Goal: Find specific page/section: Find specific page/section

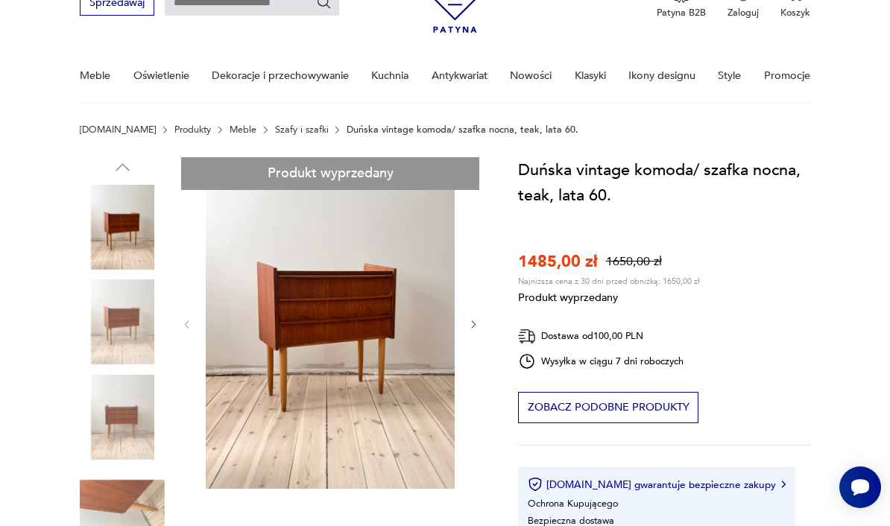
scroll to position [75, 0]
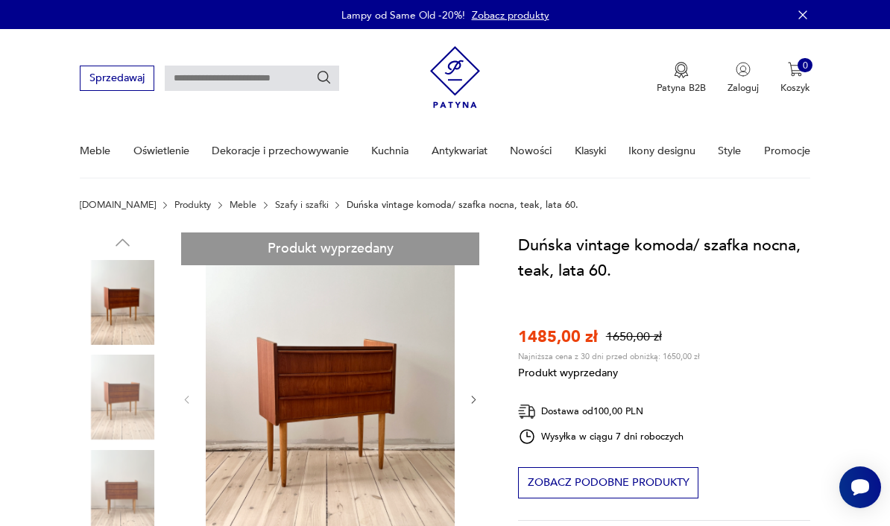
click at [285, 210] on link "Szafy i szafki" at bounding box center [302, 205] width 54 height 10
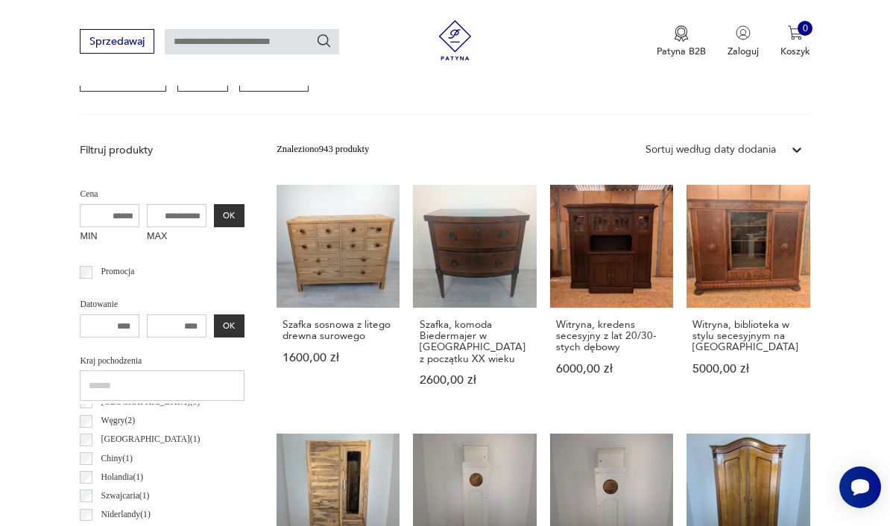
scroll to position [484, 0]
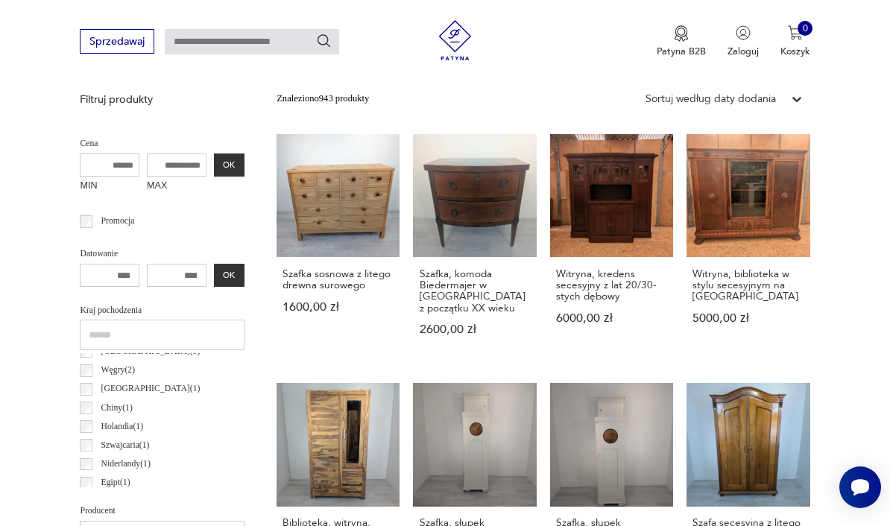
click at [153, 269] on input "number" at bounding box center [177, 276] width 60 height 24
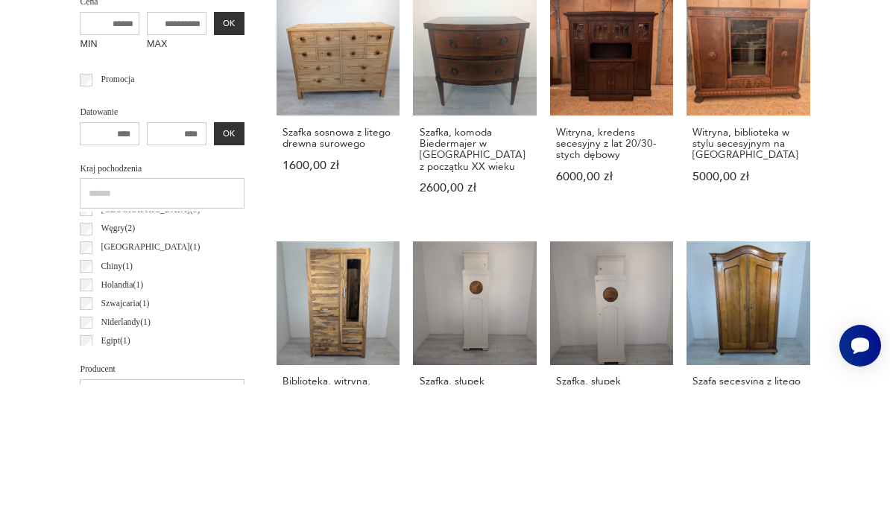
click at [110, 264] on input "number" at bounding box center [110, 276] width 60 height 24
type input "****"
click at [156, 264] on input "number" at bounding box center [177, 276] width 60 height 24
type input "****"
click at [214, 264] on button "OK" at bounding box center [229, 276] width 31 height 24
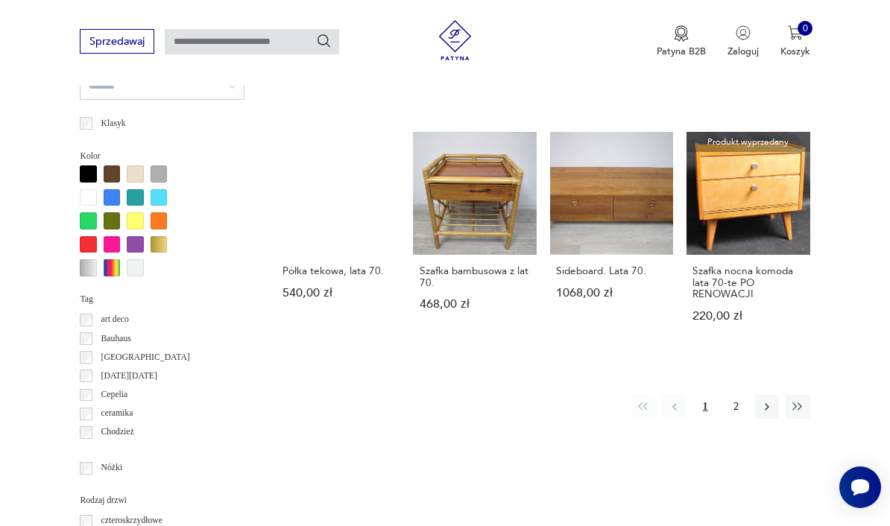
scroll to position [1220, 0]
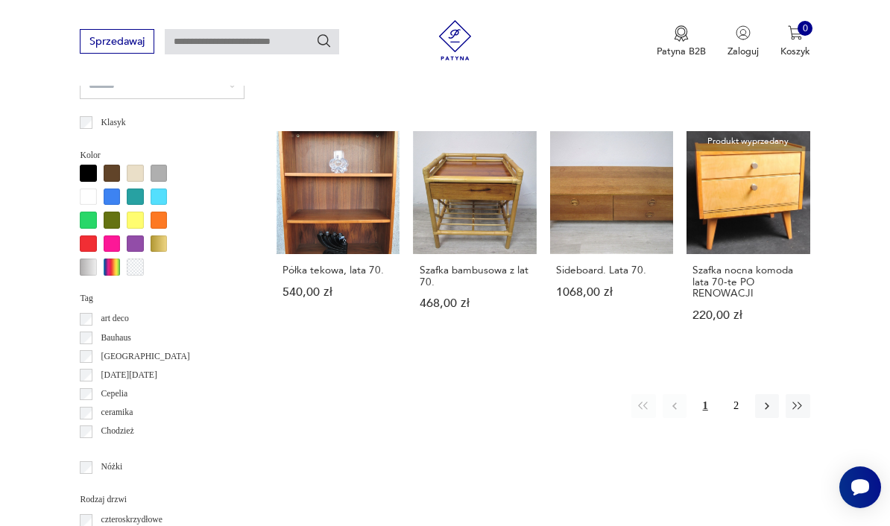
click at [769, 408] on icon "button" at bounding box center [766, 405] width 13 height 13
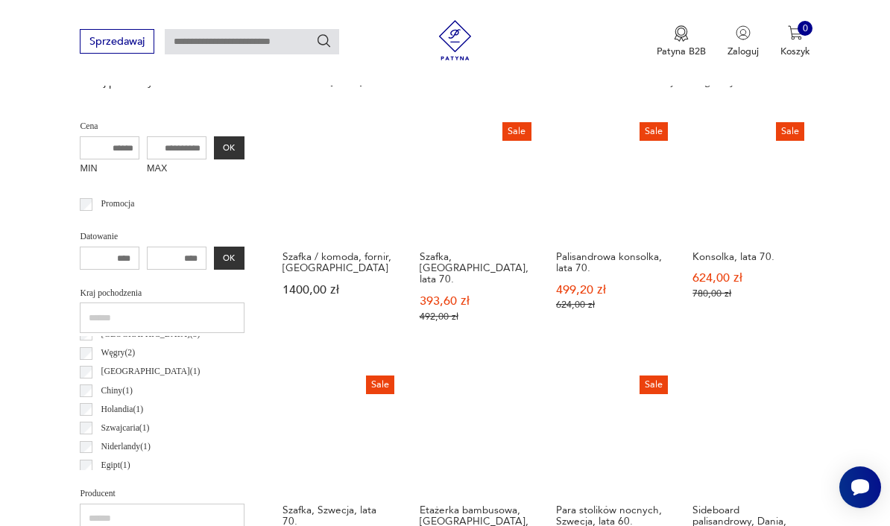
scroll to position [344, 0]
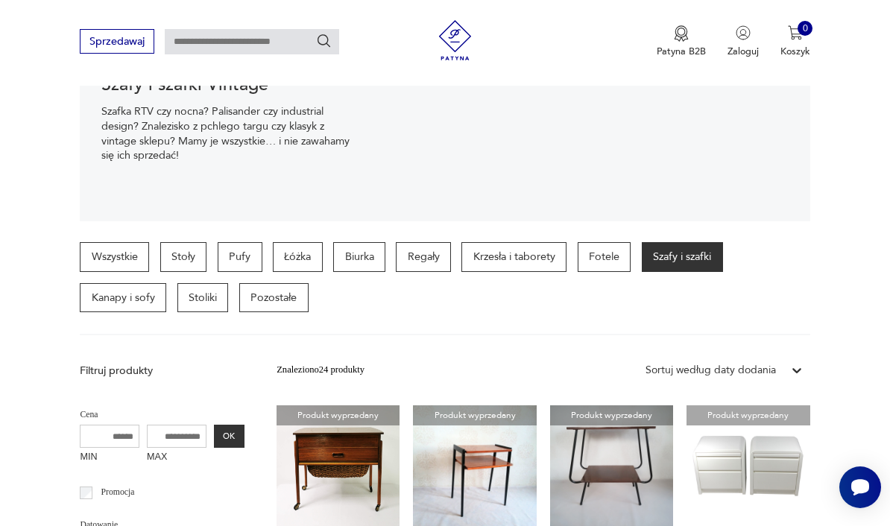
scroll to position [196, 0]
